Goal: Find specific page/section: Find specific page/section

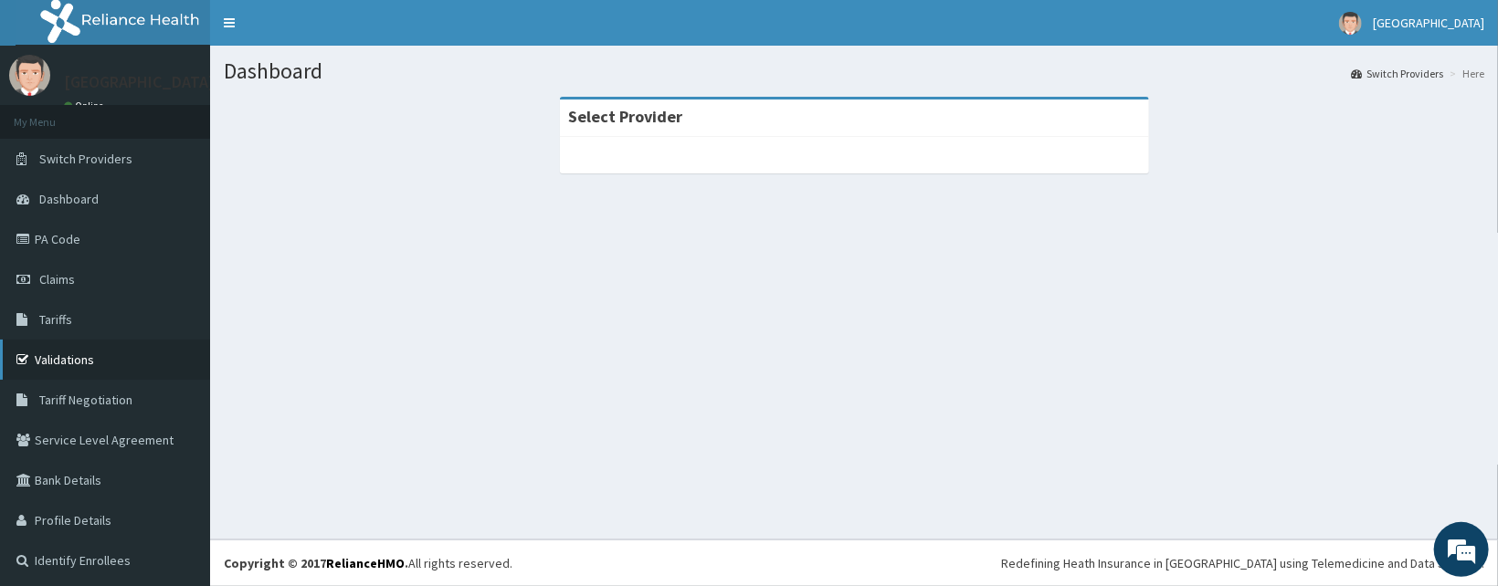
click at [58, 366] on link "Validations" at bounding box center [105, 360] width 210 height 40
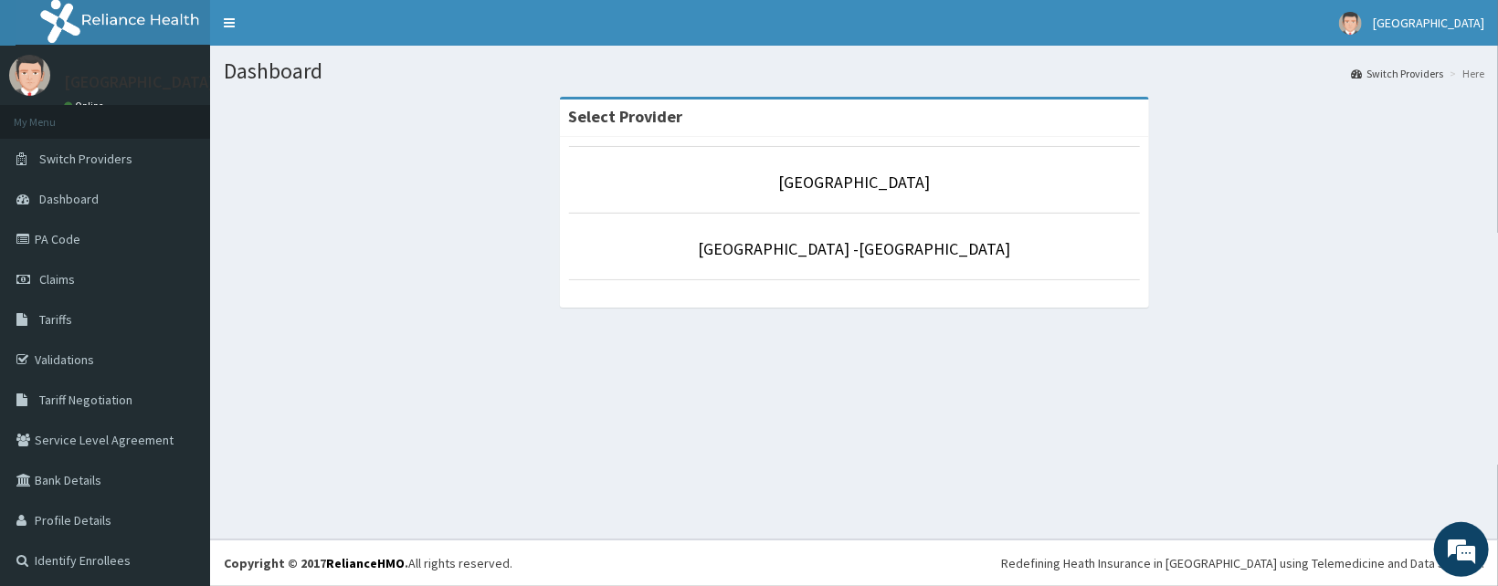
click at [818, 197] on li "[GEOGRAPHIC_DATA]" at bounding box center [854, 180] width 571 height 68
click at [826, 181] on link "[GEOGRAPHIC_DATA]" at bounding box center [854, 182] width 152 height 21
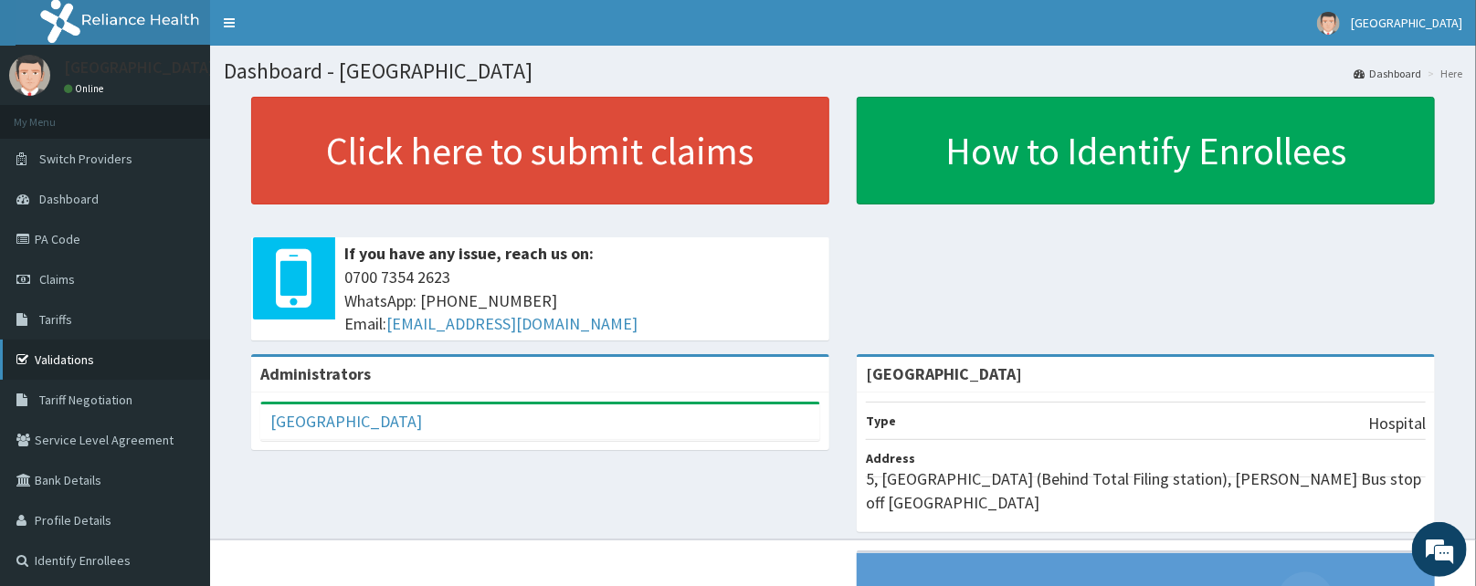
click at [98, 358] on link "Validations" at bounding box center [105, 360] width 210 height 40
